Goal: Task Accomplishment & Management: Use online tool/utility

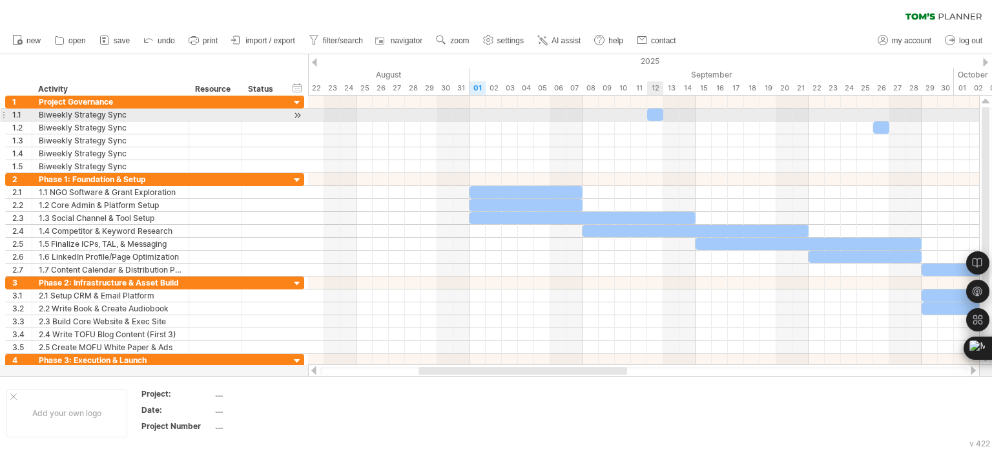
click at [654, 114] on div at bounding box center [655, 115] width 16 height 12
click at [477, 118] on div at bounding box center [643, 115] width 671 height 13
click at [476, 114] on div at bounding box center [643, 115] width 671 height 13
drag, startPoint x: 654, startPoint y: 114, endPoint x: 476, endPoint y: 111, distance: 178.3
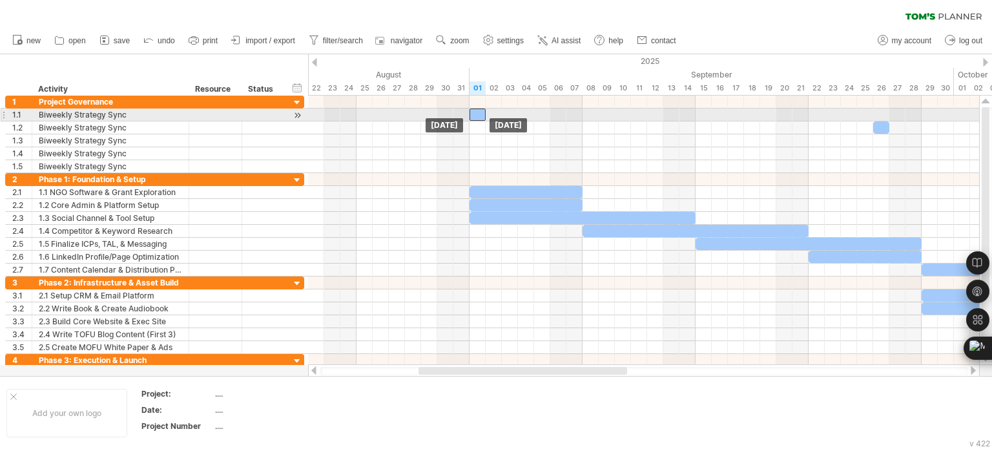
click at [476, 111] on div at bounding box center [478, 115] width 16 height 12
click at [508, 115] on div at bounding box center [643, 115] width 671 height 13
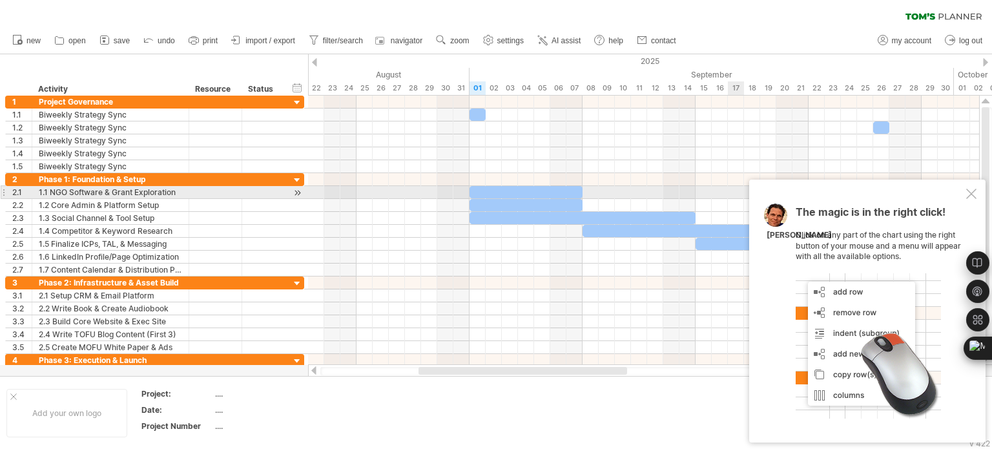
click at [972, 196] on div at bounding box center [972, 194] width 10 height 10
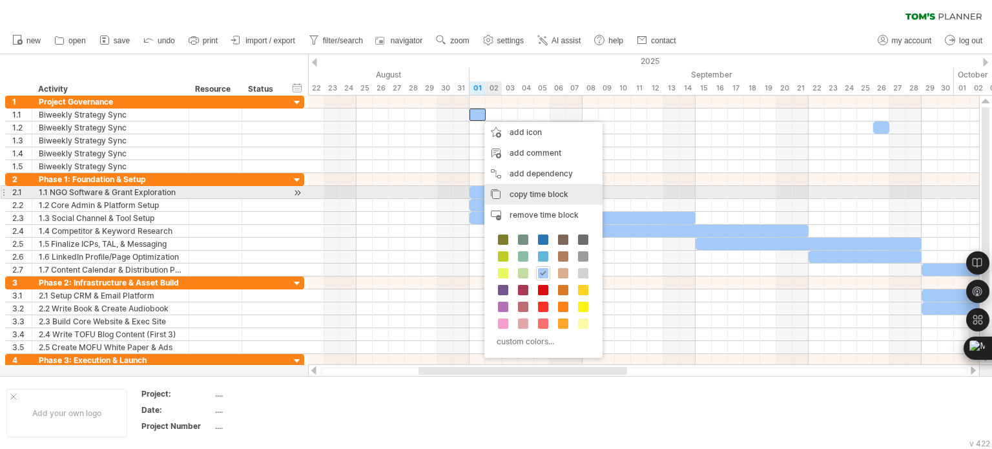
click at [530, 197] on span "copy time block" at bounding box center [539, 194] width 59 height 10
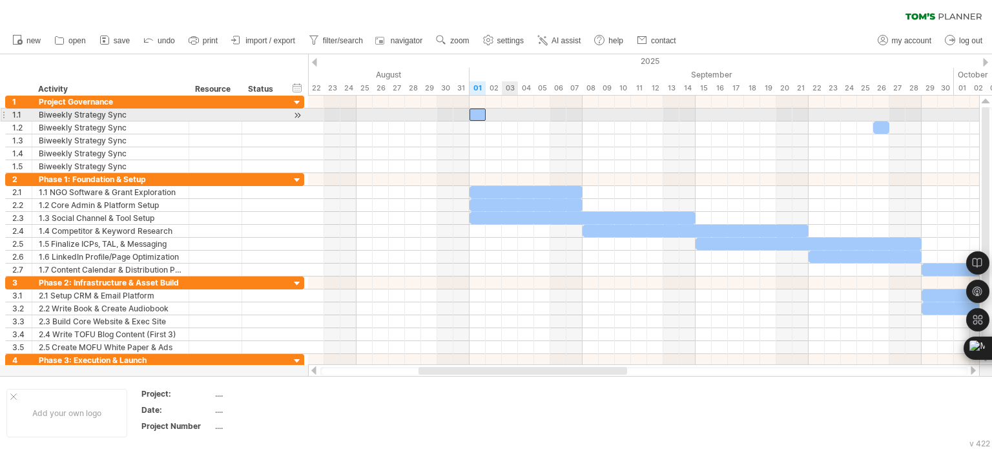
click at [512, 116] on div at bounding box center [643, 115] width 671 height 13
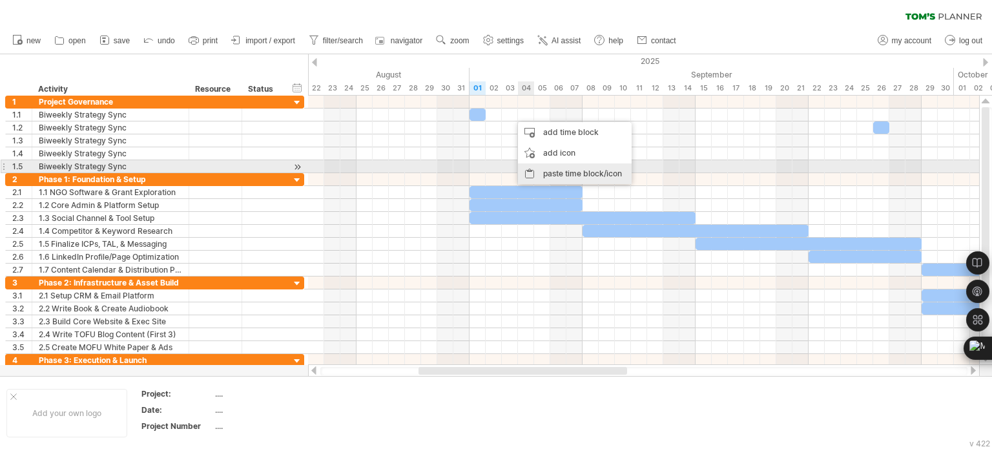
click at [561, 170] on div "paste time block/icon" at bounding box center [575, 173] width 114 height 21
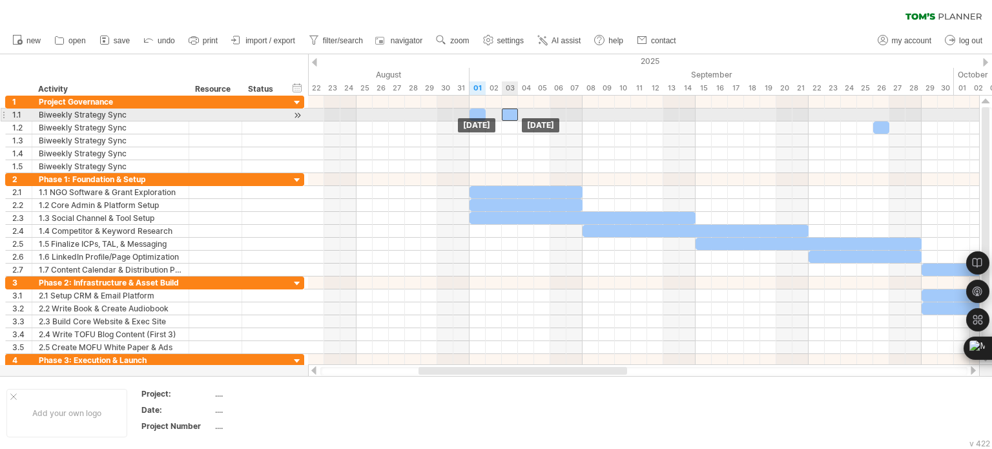
drag, startPoint x: 519, startPoint y: 114, endPoint x: 510, endPoint y: 114, distance: 9.0
click at [510, 114] on div at bounding box center [510, 115] width 16 height 12
click at [540, 114] on div at bounding box center [643, 115] width 671 height 13
click at [538, 116] on div at bounding box center [643, 115] width 671 height 13
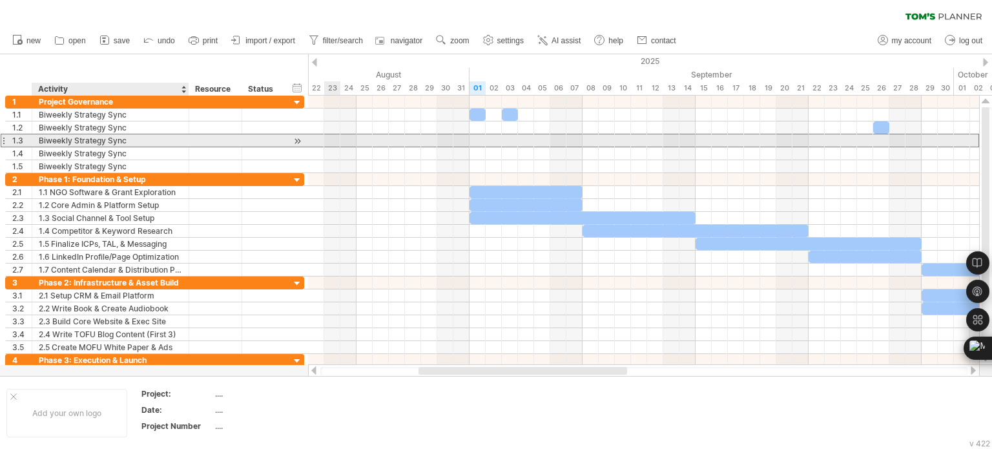
click at [59, 136] on div "Biweekly Strategy Sync" at bounding box center [110, 140] width 143 height 12
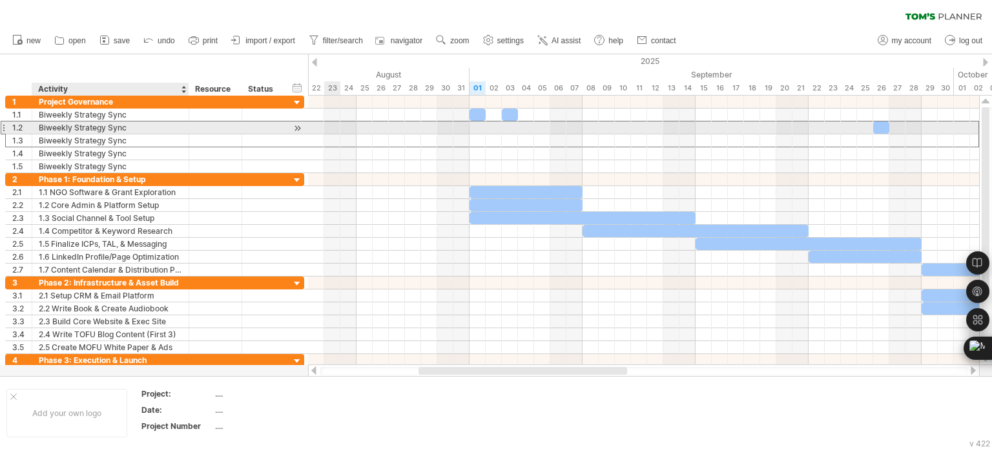
click at [57, 131] on div "Biweekly Strategy Sync" at bounding box center [110, 127] width 143 height 12
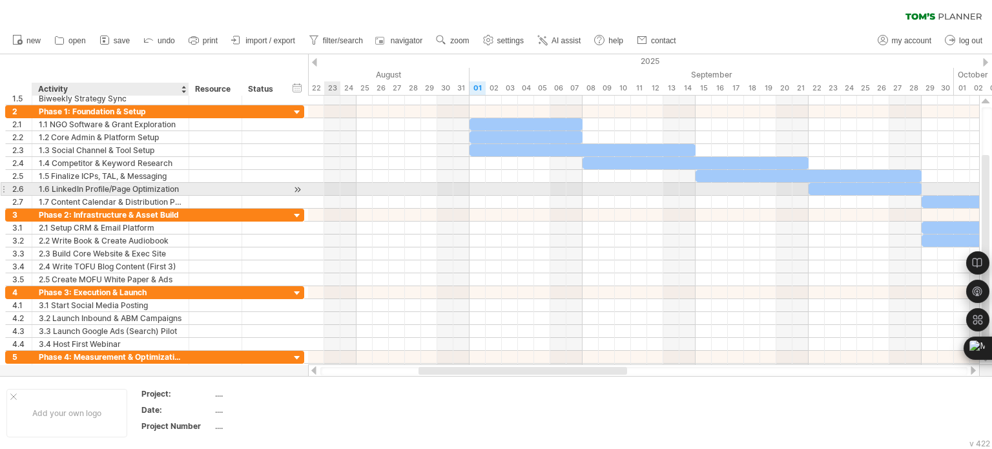
click at [113, 187] on div "1.6 LinkedIn Profile/Page Optimization" at bounding box center [110, 189] width 143 height 12
click at [113, 187] on input "**********" at bounding box center [110, 189] width 143 height 12
click at [97, 193] on input "**********" at bounding box center [110, 189] width 143 height 12
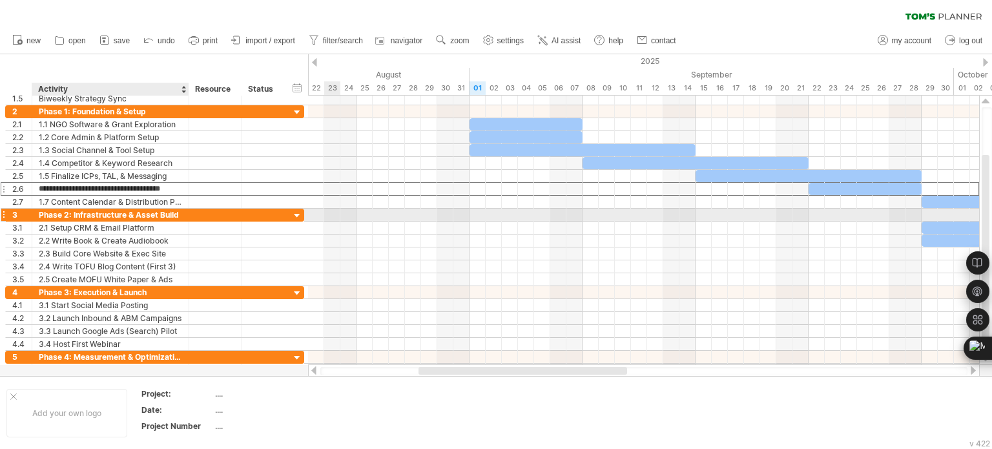
click at [96, 209] on div "Phase 2: Infrastructure & Asset Build" at bounding box center [110, 215] width 143 height 12
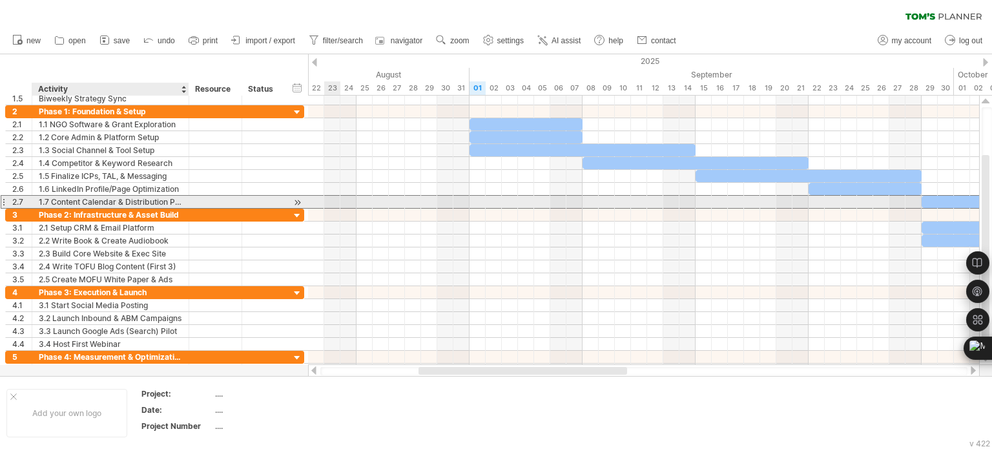
click at [89, 204] on div "1.7 Content Calendar & Distribution Plan" at bounding box center [110, 202] width 143 height 12
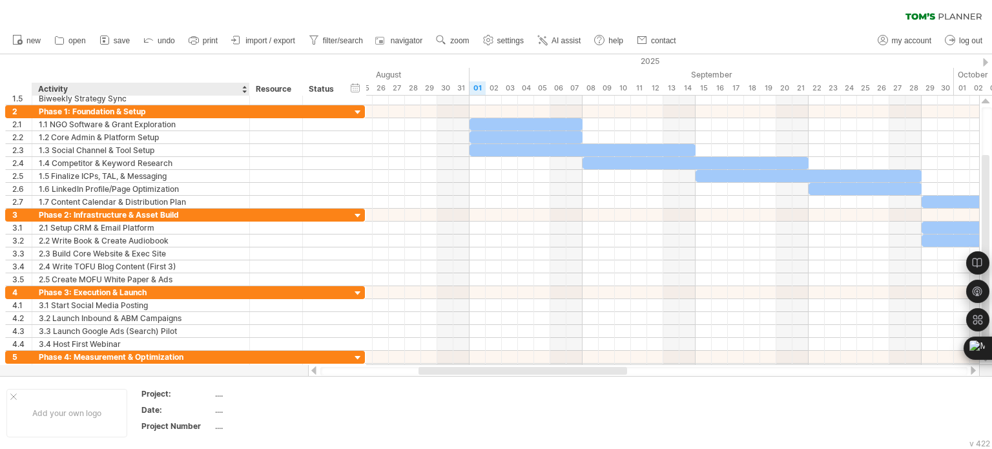
drag, startPoint x: 187, startPoint y: 87, endPoint x: 248, endPoint y: 85, distance: 60.8
click at [248, 85] on div at bounding box center [249, 89] width 5 height 13
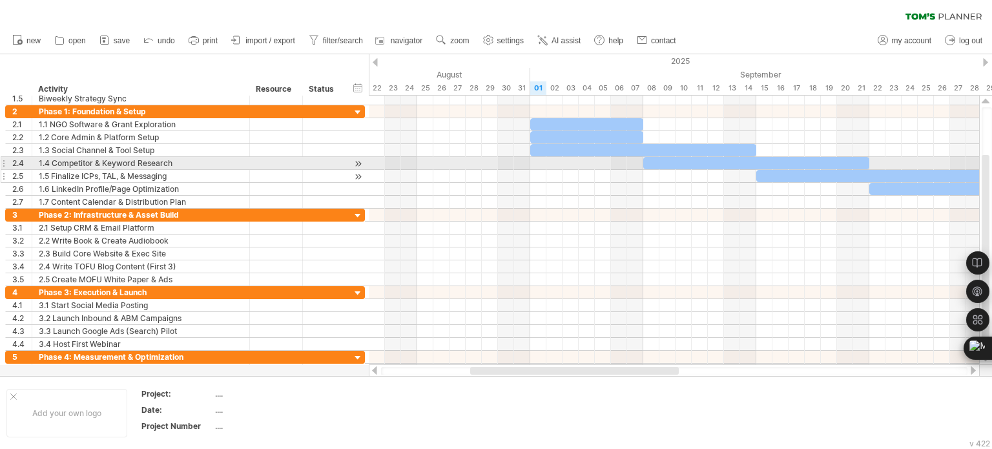
click at [156, 170] on div "1.5 Finalize ICPs, TAL, & Messaging" at bounding box center [141, 176] width 204 height 12
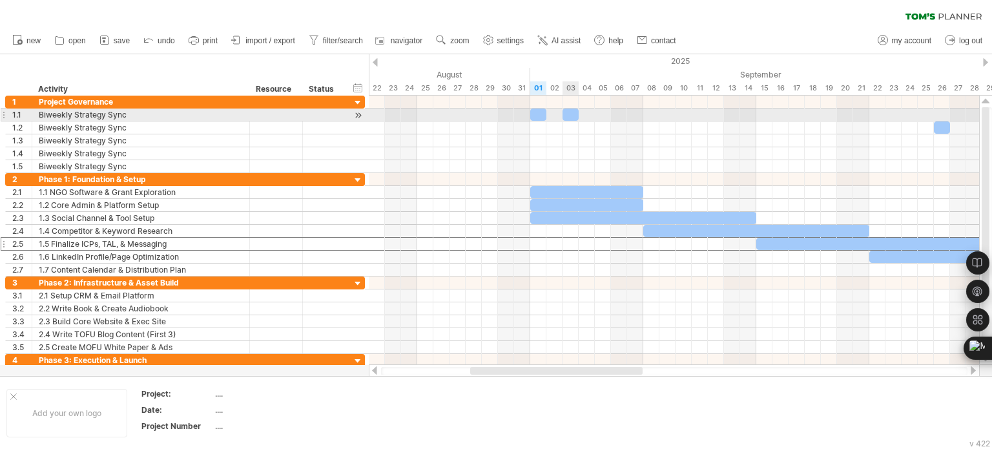
click at [573, 116] on div at bounding box center [571, 115] width 16 height 12
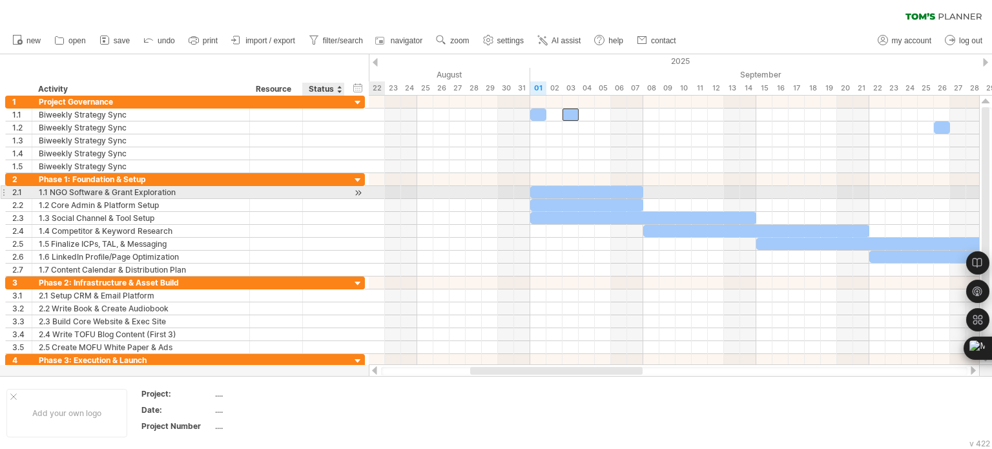
click at [347, 191] on div "**********" at bounding box center [185, 192] width 360 height 13
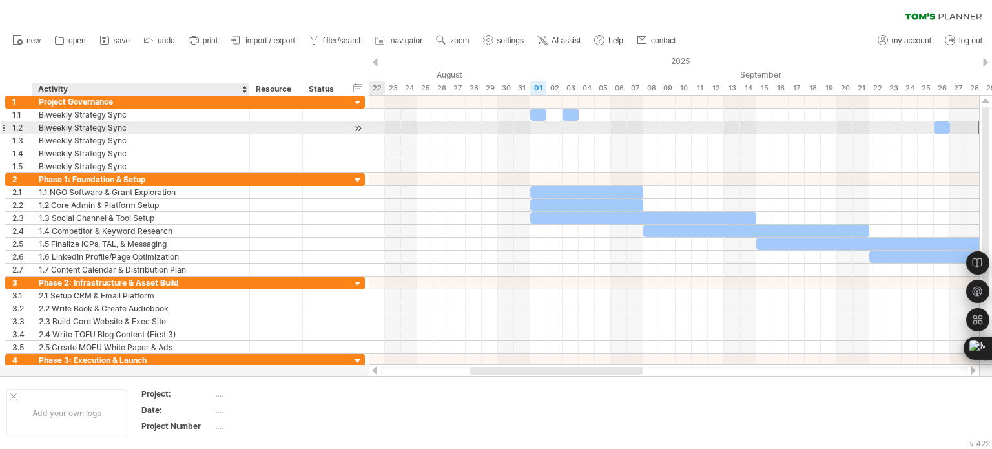
click at [43, 132] on div "Biweekly Strategy Sync" at bounding box center [141, 127] width 204 height 12
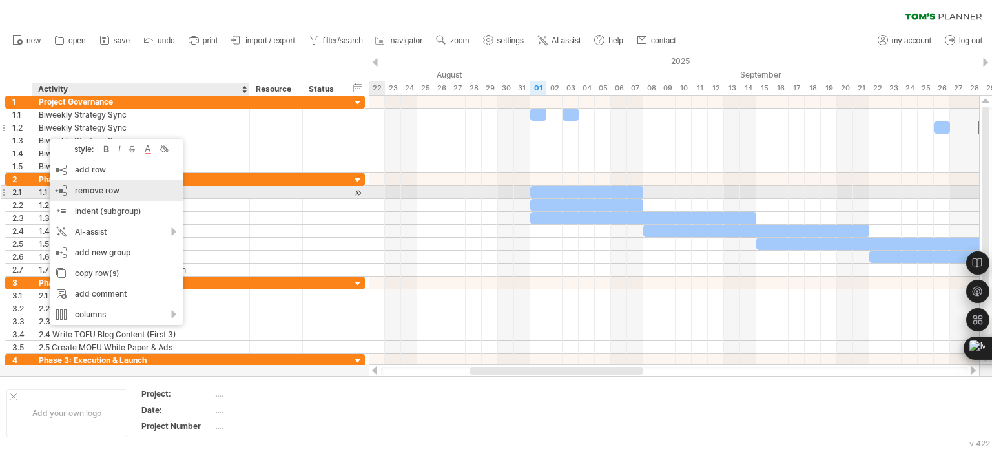
click at [86, 191] on span "remove row" at bounding box center [97, 190] width 45 height 10
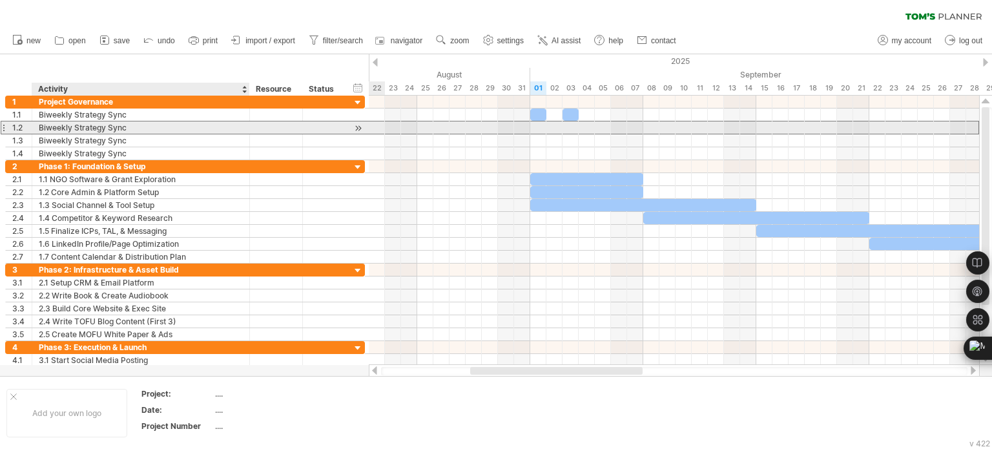
click at [53, 129] on div "Biweekly Strategy Sync" at bounding box center [141, 127] width 204 height 12
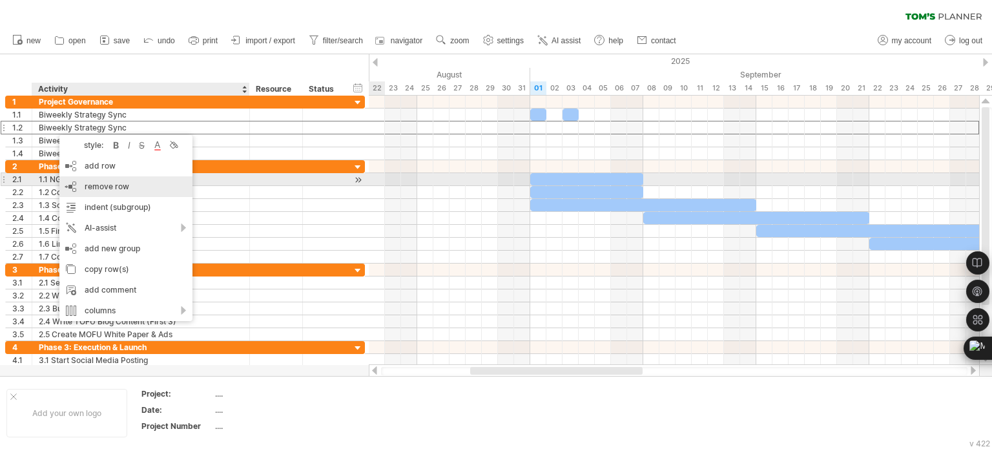
click at [94, 185] on span "remove row" at bounding box center [107, 187] width 45 height 10
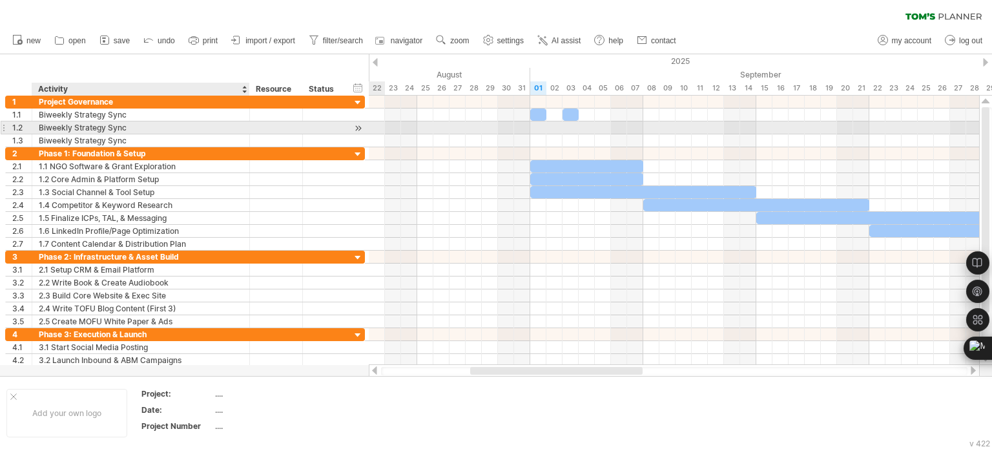
click at [52, 126] on div "Biweekly Strategy Sync" at bounding box center [141, 127] width 204 height 12
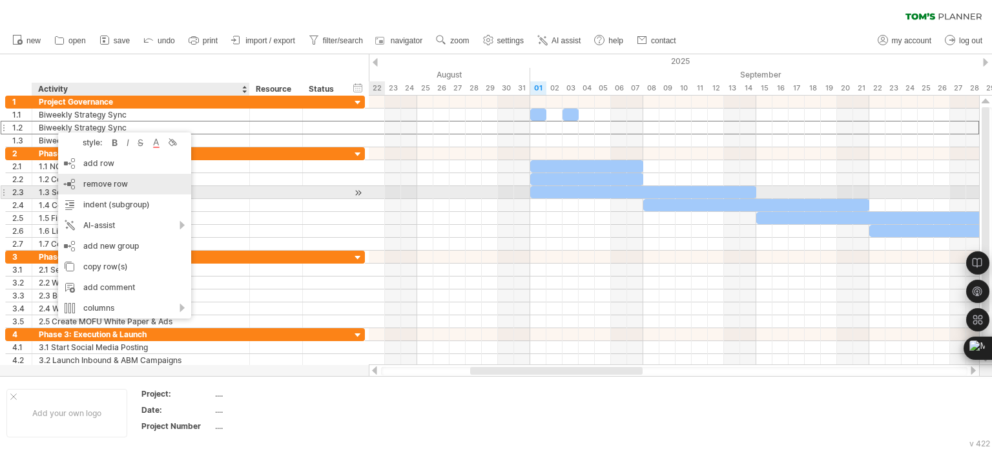
click at [85, 187] on span "remove row" at bounding box center [105, 184] width 45 height 10
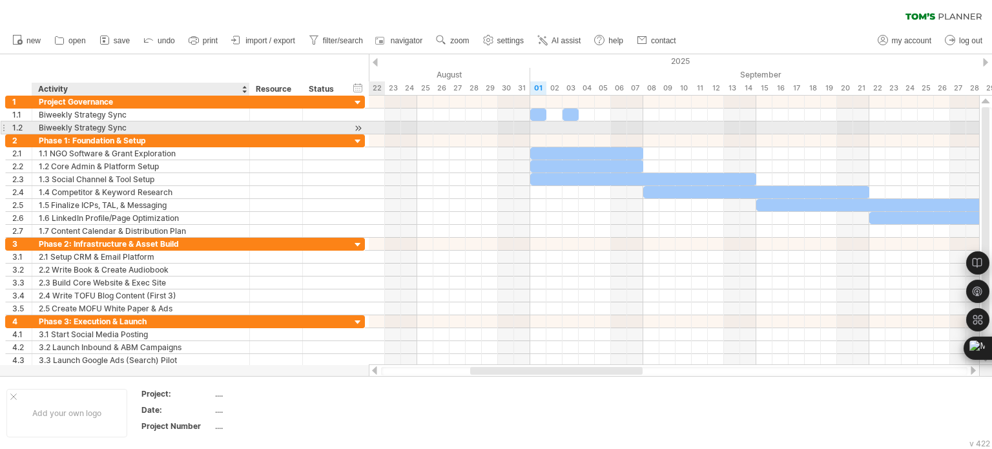
click at [54, 131] on div "Biweekly Strategy Sync" at bounding box center [141, 127] width 204 height 12
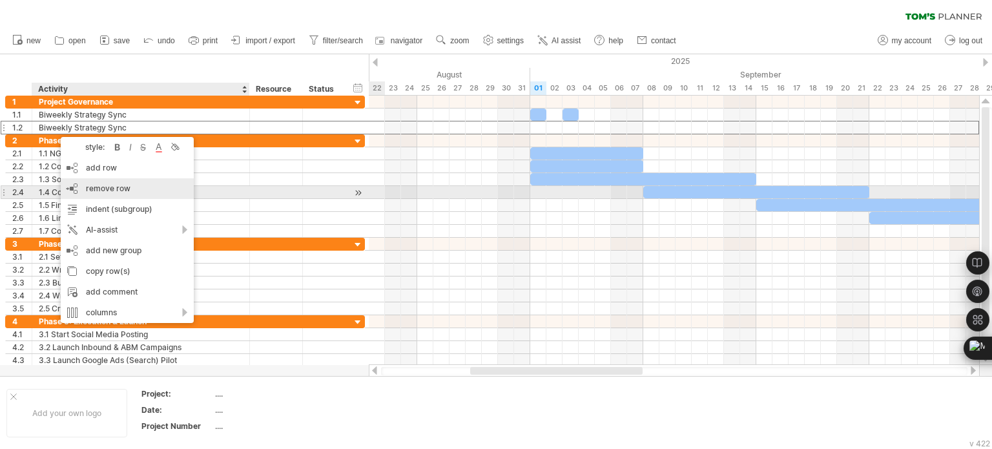
click at [106, 186] on span "remove row" at bounding box center [108, 188] width 45 height 10
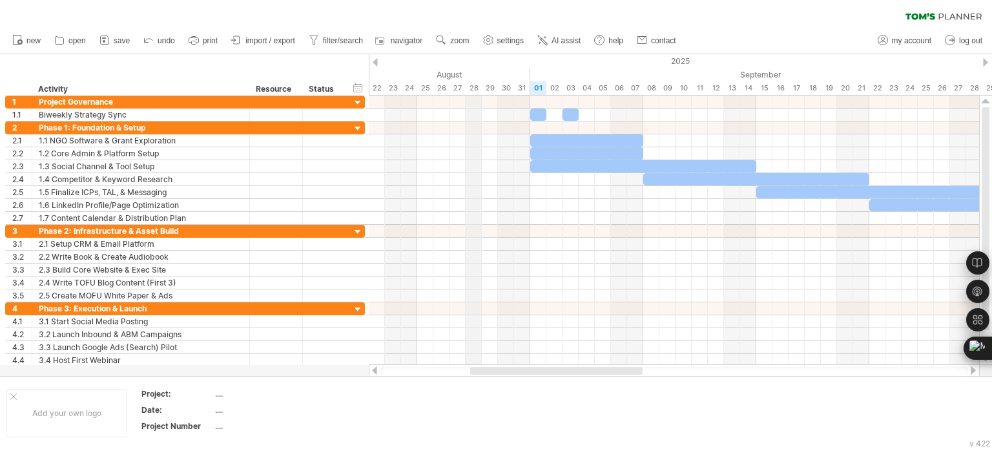
click at [474, 69] on div "August" at bounding box center [280, 75] width 501 height 14
click at [539, 88] on div "timeline settings" at bounding box center [528, 86] width 96 height 21
select select "*"
select select "**"
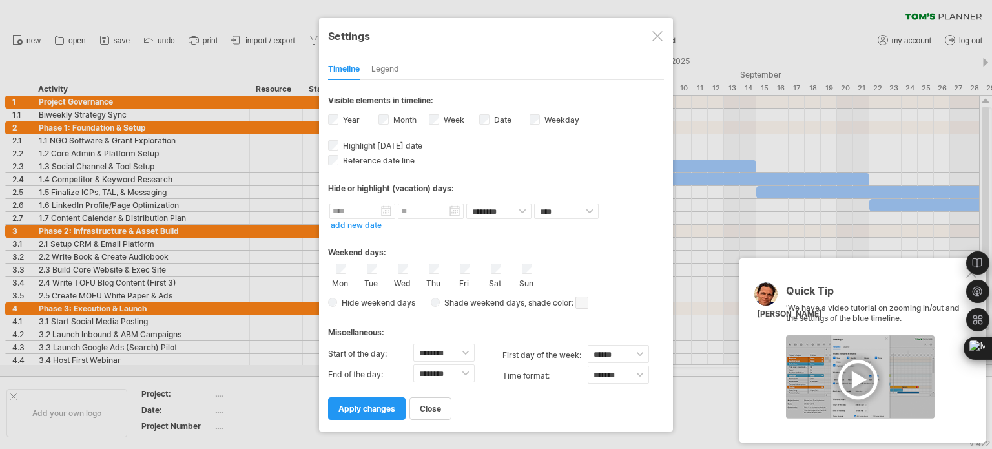
click at [654, 36] on div at bounding box center [658, 36] width 10 height 10
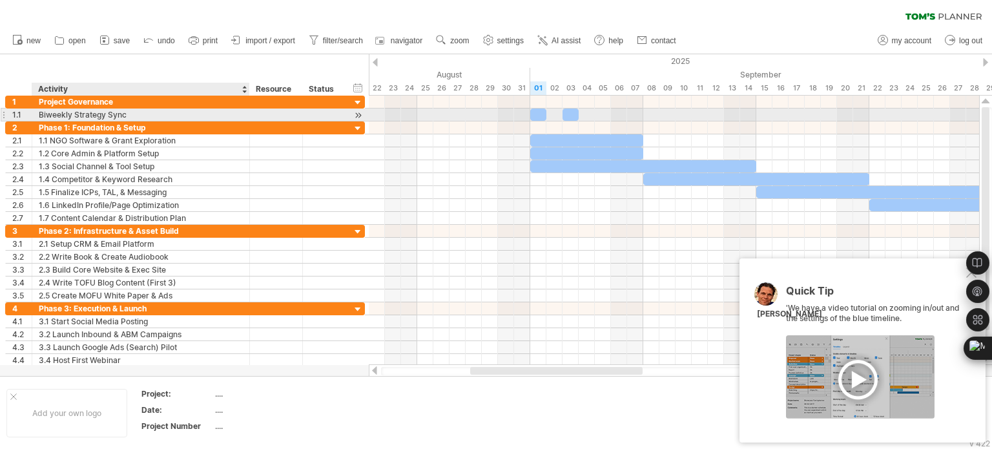
click at [140, 113] on div "Biweekly Strategy Sync" at bounding box center [141, 115] width 204 height 12
click at [140, 113] on input "**********" at bounding box center [141, 115] width 204 height 12
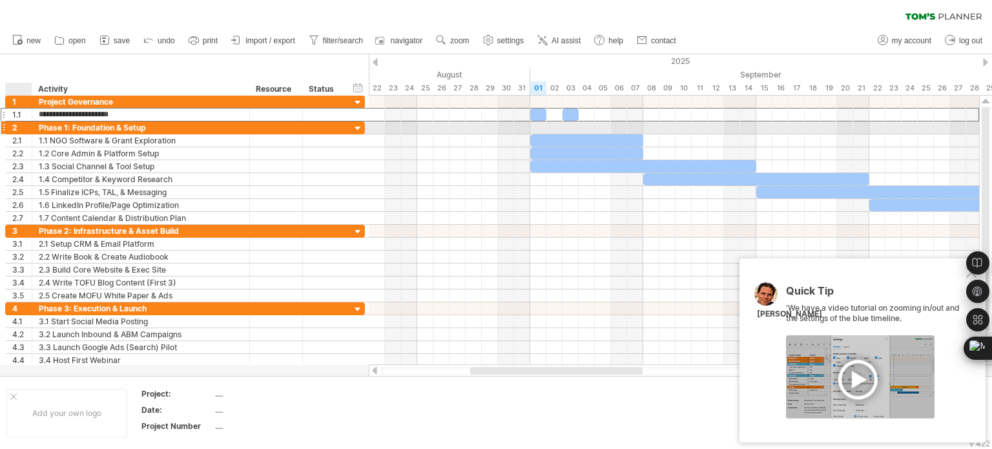
drag, startPoint x: 140, startPoint y: 113, endPoint x: 39, endPoint y: 130, distance: 102.2
click at [39, 130] on div "**********" at bounding box center [185, 231] width 361 height 271
